Goal: Task Accomplishment & Management: Use online tool/utility

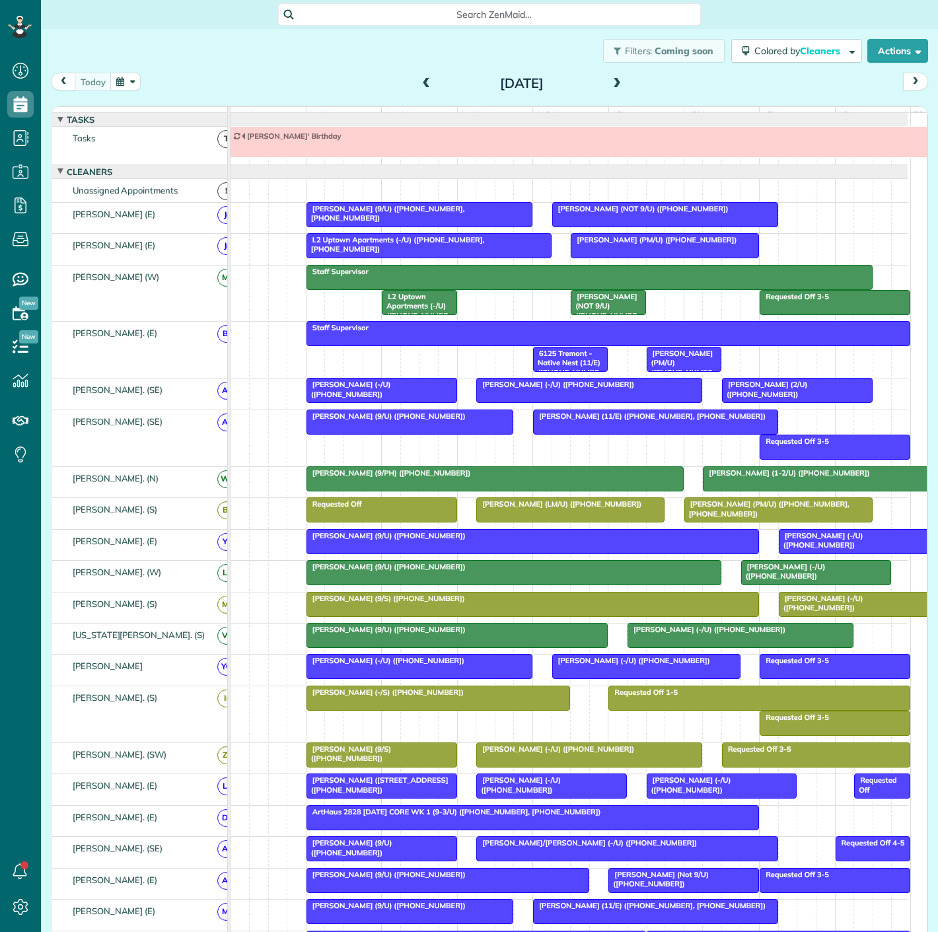
scroll to position [13, 0]
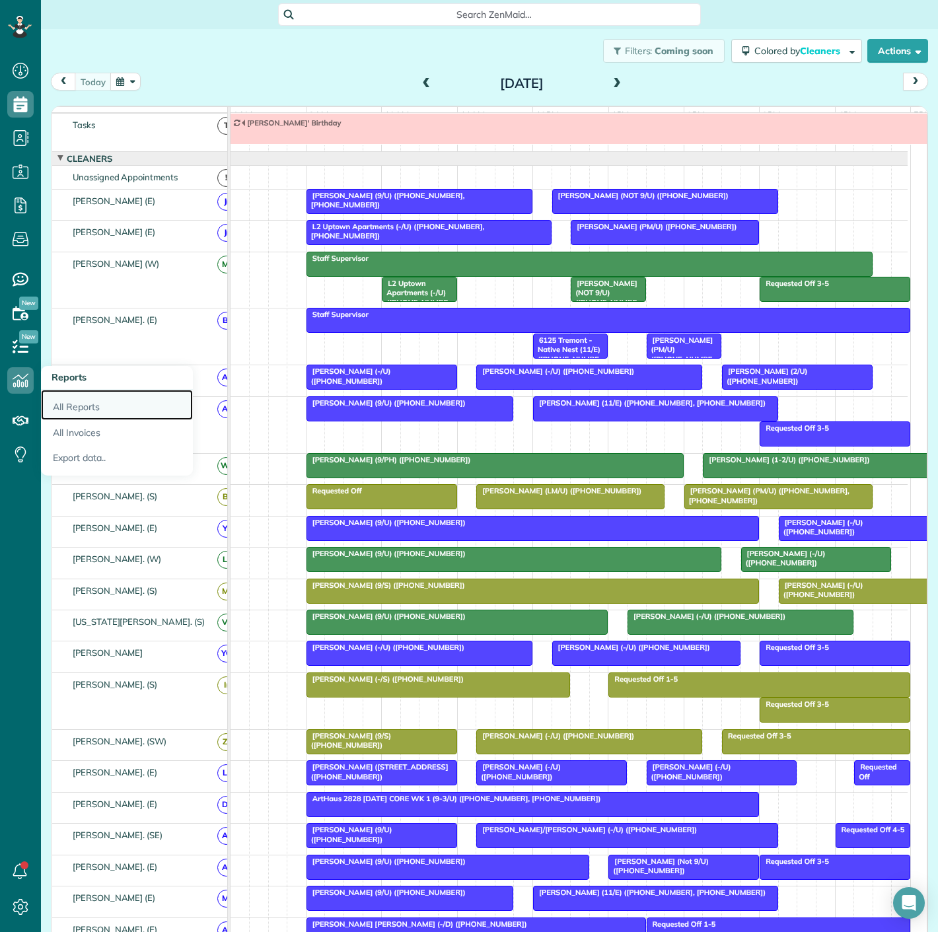
click at [82, 407] on link "All Reports" at bounding box center [117, 405] width 152 height 30
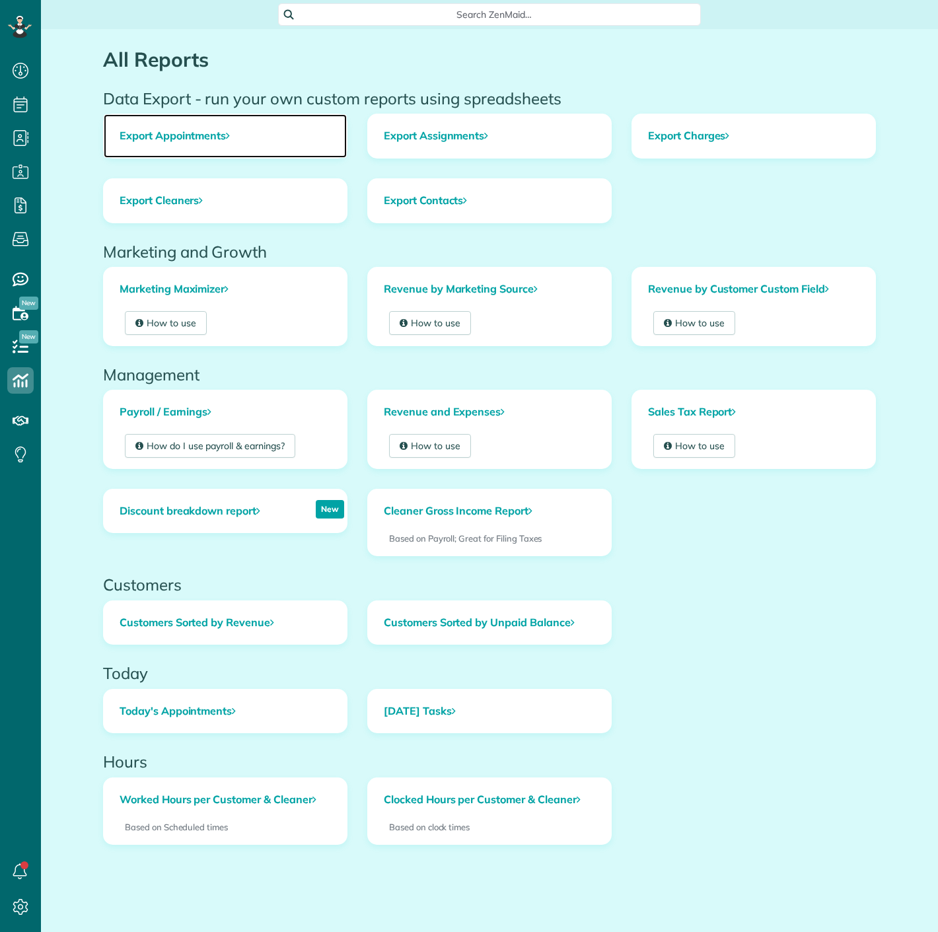
click at [124, 140] on link "Export Appointments" at bounding box center [225, 136] width 243 height 44
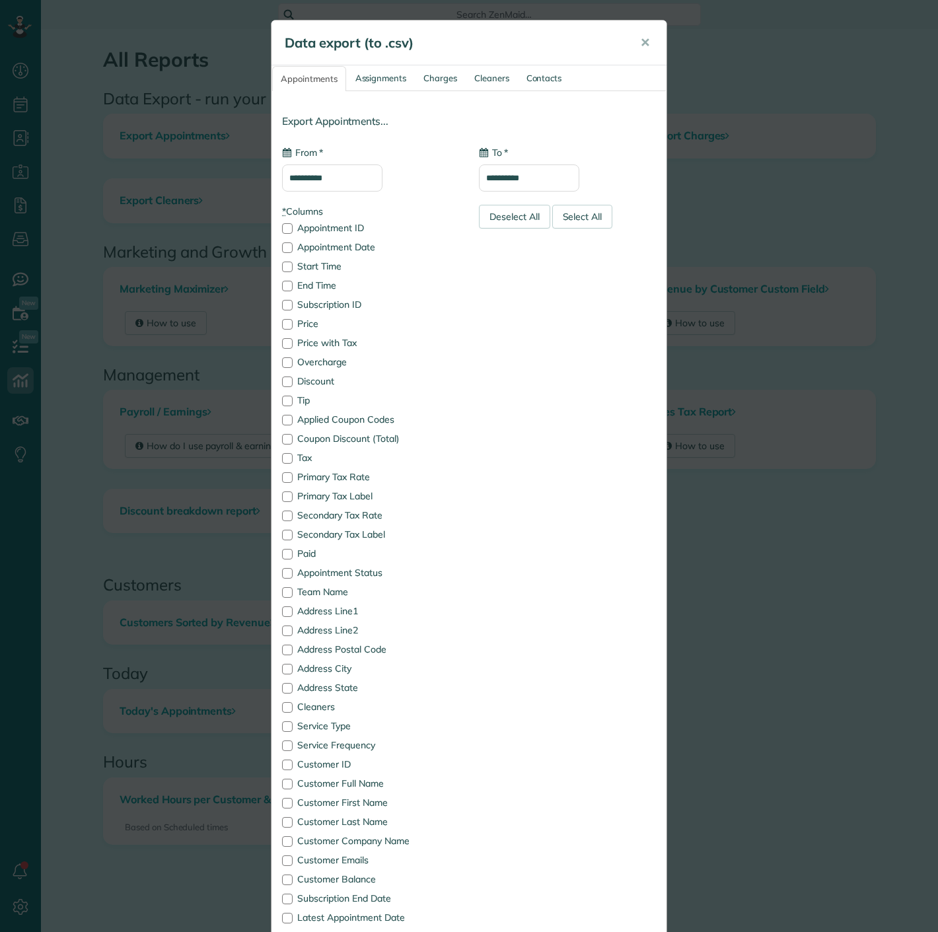
type input "**********"
